Goal: Task Accomplishment & Management: Use online tool/utility

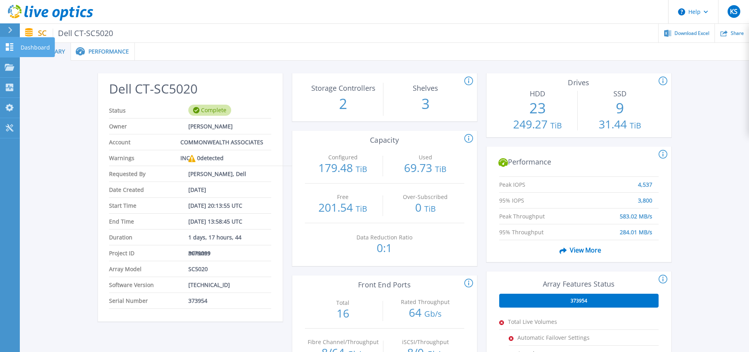
click at [9, 48] on icon at bounding box center [10, 47] width 8 height 8
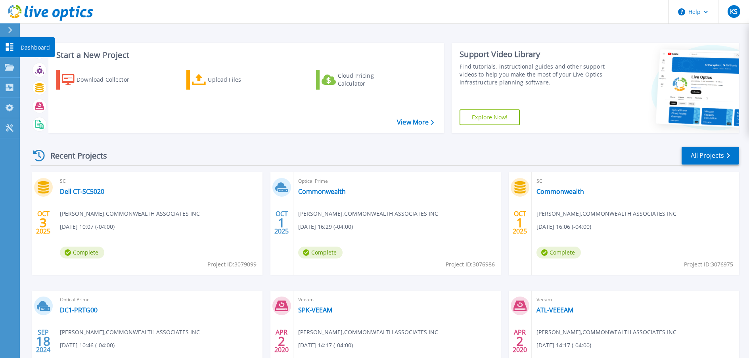
click at [11, 49] on icon at bounding box center [10, 47] width 10 height 8
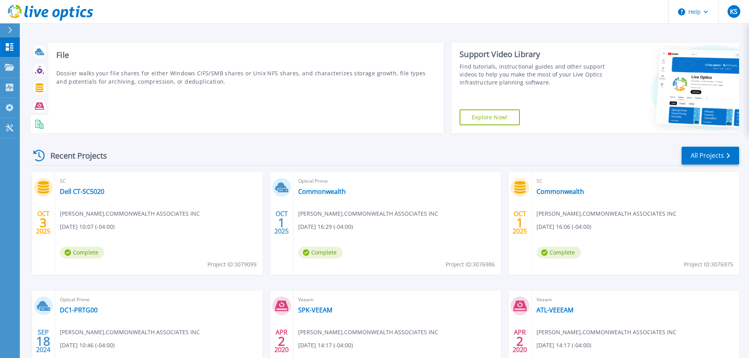
click at [39, 125] on rect at bounding box center [38, 124] width 3 height 0
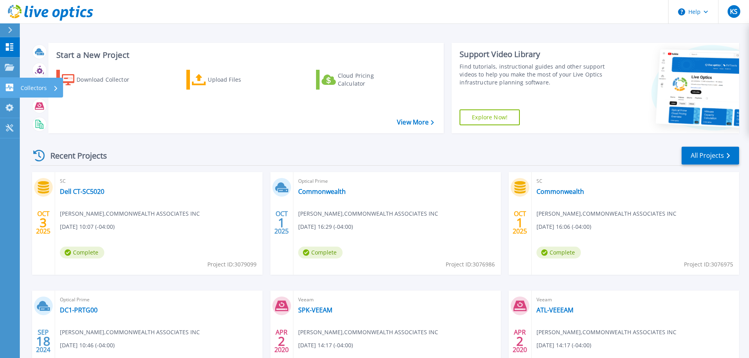
click at [37, 86] on p "Collectors" at bounding box center [34, 88] width 26 height 21
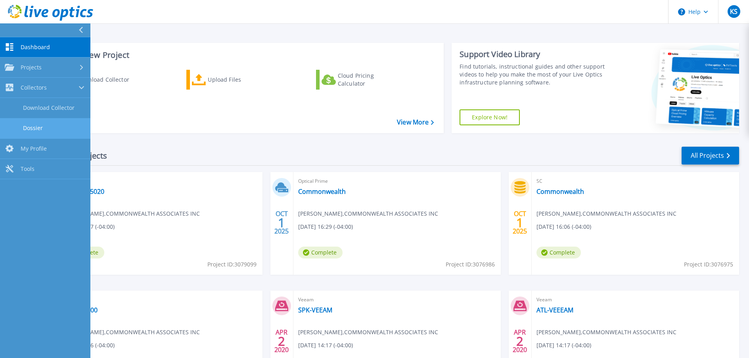
click at [35, 124] on link "Dossier" at bounding box center [45, 128] width 90 height 20
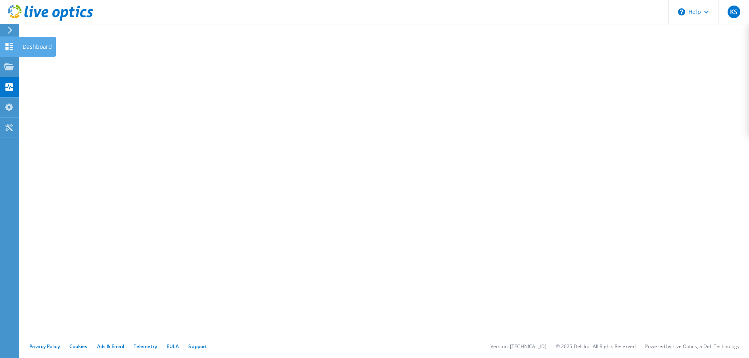
click at [7, 45] on use at bounding box center [10, 47] width 8 height 8
click at [40, 47] on div "Dashboard" at bounding box center [37, 47] width 37 height 20
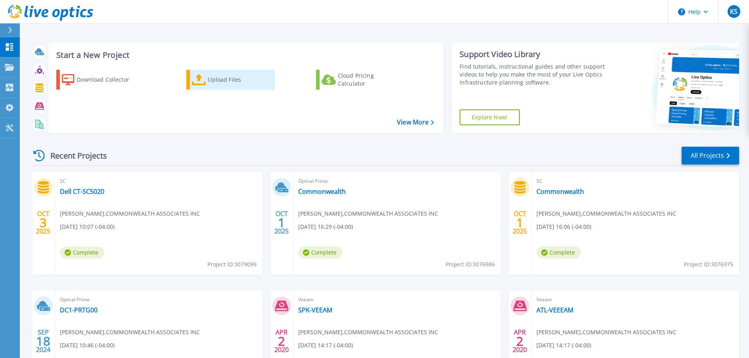
click at [213, 85] on div "Upload Files" at bounding box center [239, 80] width 63 height 16
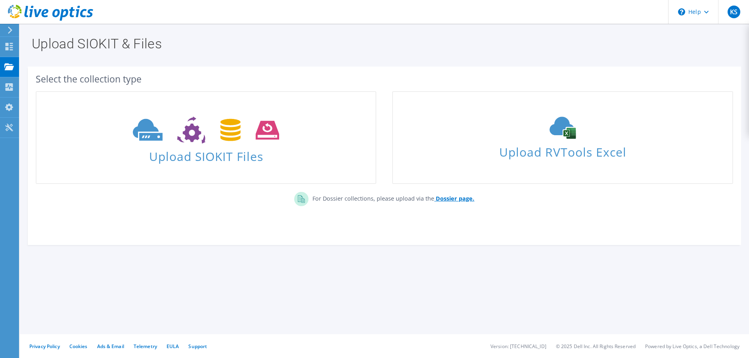
click at [450, 201] on b "Dossier page." at bounding box center [455, 199] width 38 height 8
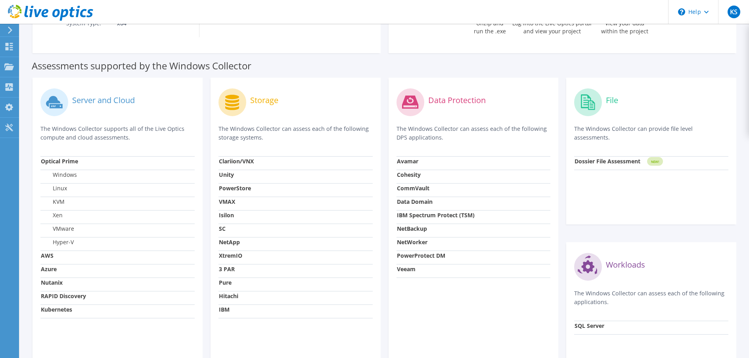
scroll to position [180, 0]
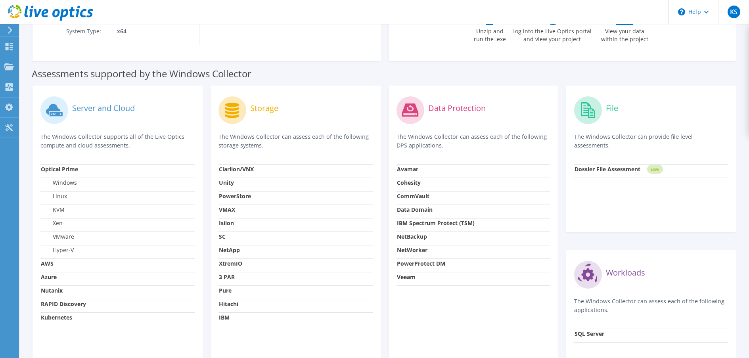
click at [598, 167] on strong "Dossier File Assessment" at bounding box center [608, 169] width 66 height 8
click at [659, 168] on tspan "NEW!" at bounding box center [655, 169] width 8 height 4
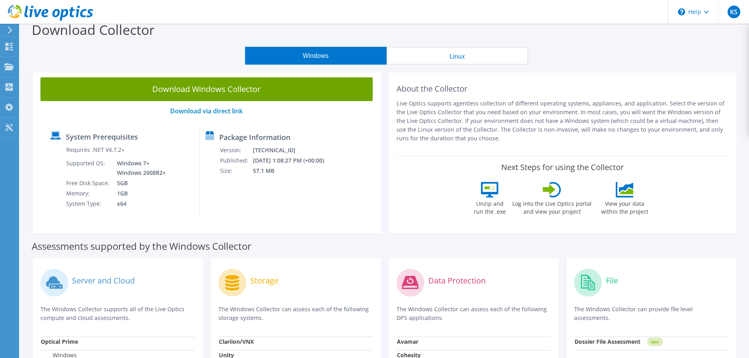
scroll to position [0, 0]
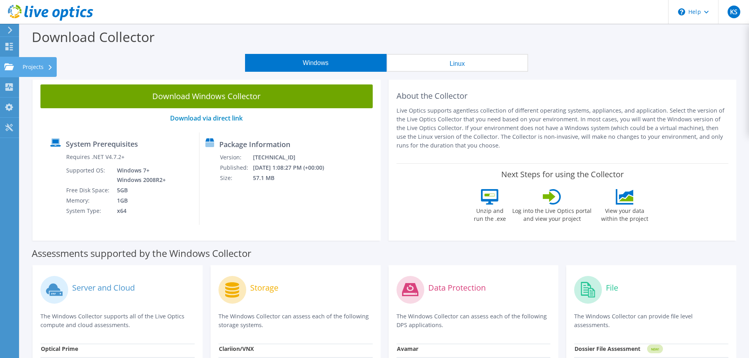
click at [35, 66] on div "Projects" at bounding box center [38, 67] width 38 height 20
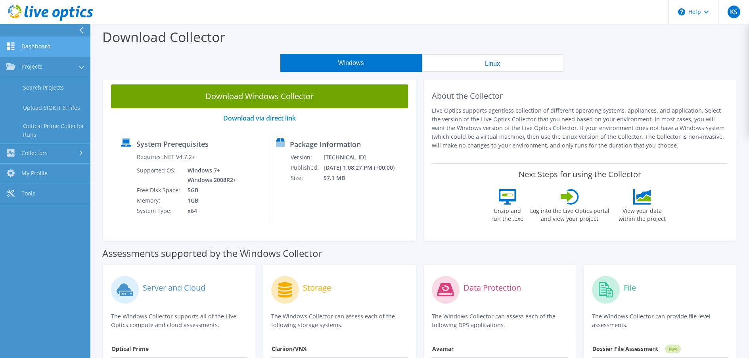
click at [37, 46] on link "Dashboard" at bounding box center [45, 47] width 90 height 20
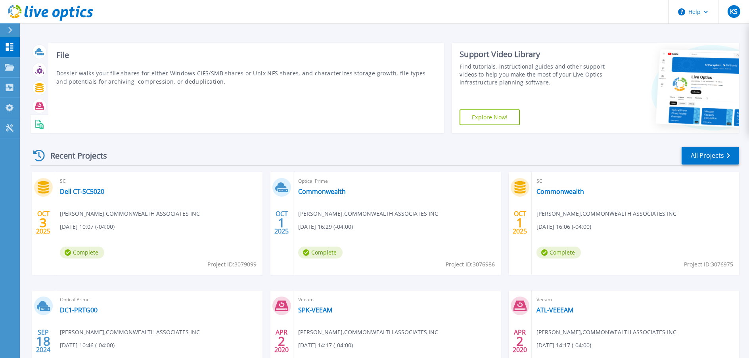
click at [37, 128] on icon at bounding box center [39, 124] width 9 height 9
click at [35, 126] on icon at bounding box center [39, 124] width 9 height 9
